Goal: Check status: Check status

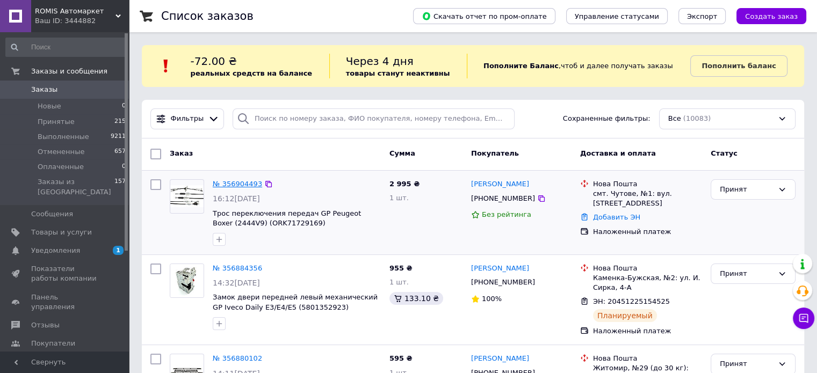
click at [238, 184] on link "№ 356904493" at bounding box center [237, 184] width 49 height 8
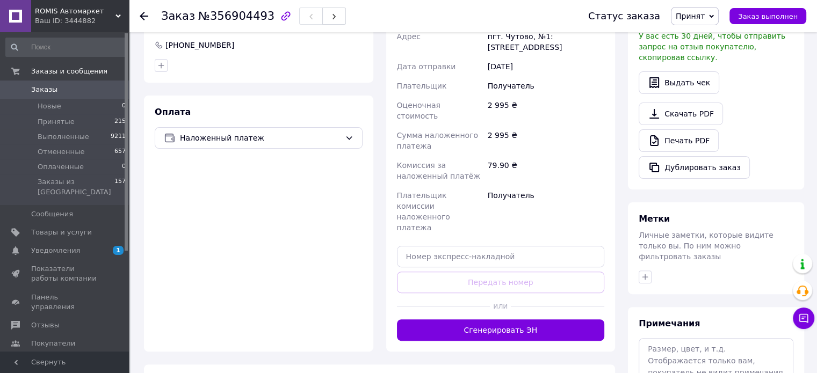
scroll to position [353, 0]
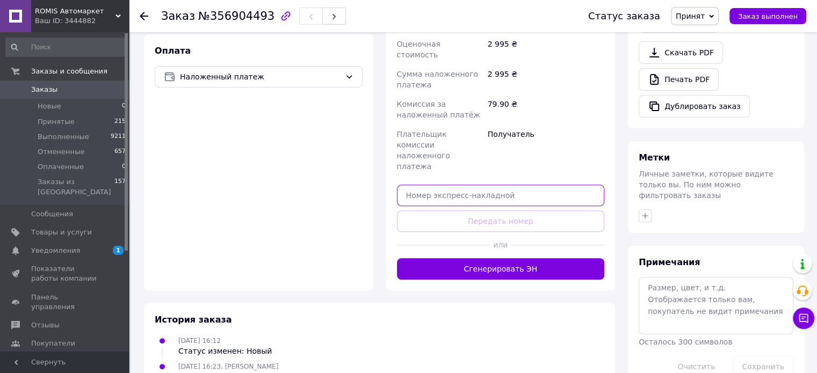
click at [525, 185] on input "text" at bounding box center [501, 195] width 208 height 21
paste input "59001432999549"
type input "59001432999549"
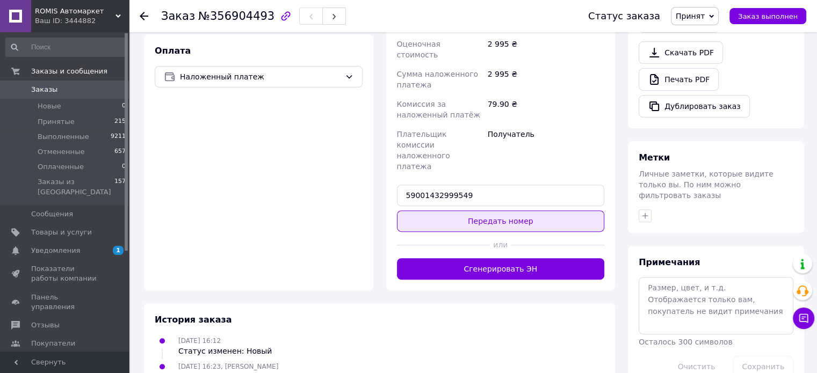
click at [527, 211] on button "Передать номер" at bounding box center [501, 221] width 208 height 21
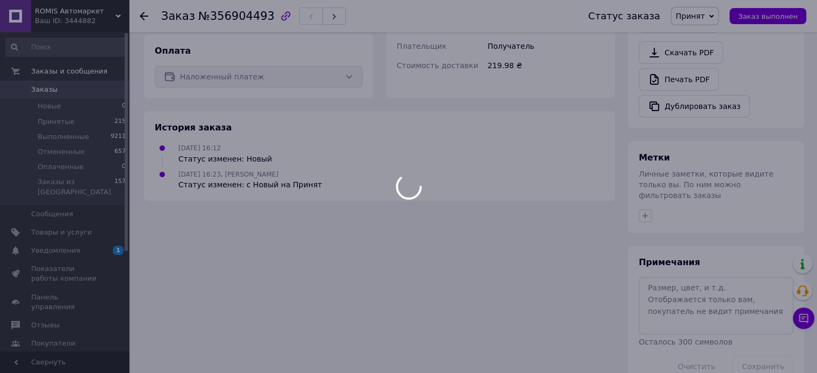
scroll to position [332, 0]
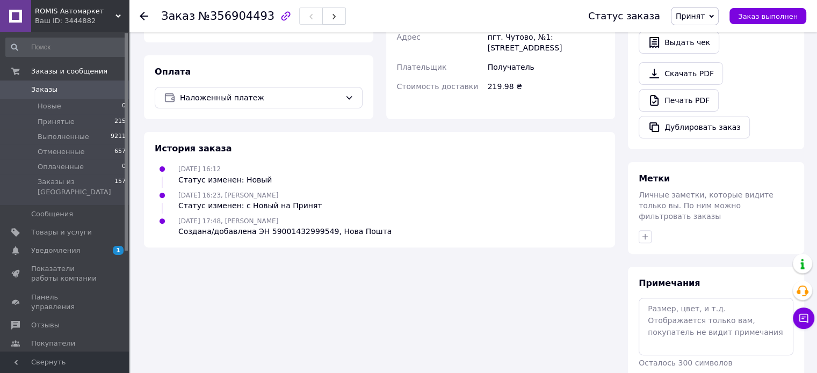
click at [142, 14] on use at bounding box center [144, 16] width 9 height 9
